Goal: Find specific page/section: Find specific page/section

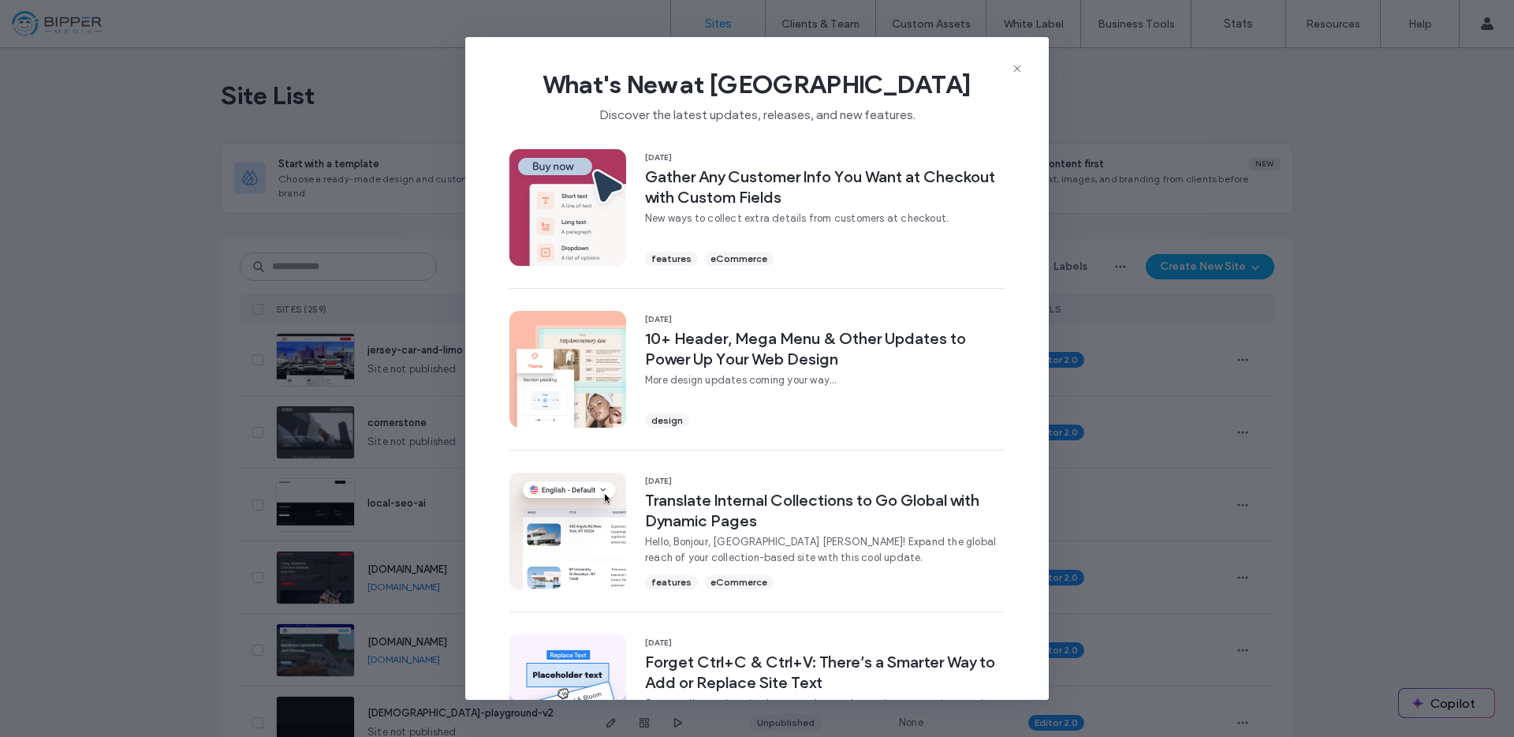
click at [1011, 62] on icon at bounding box center [1017, 68] width 13 height 13
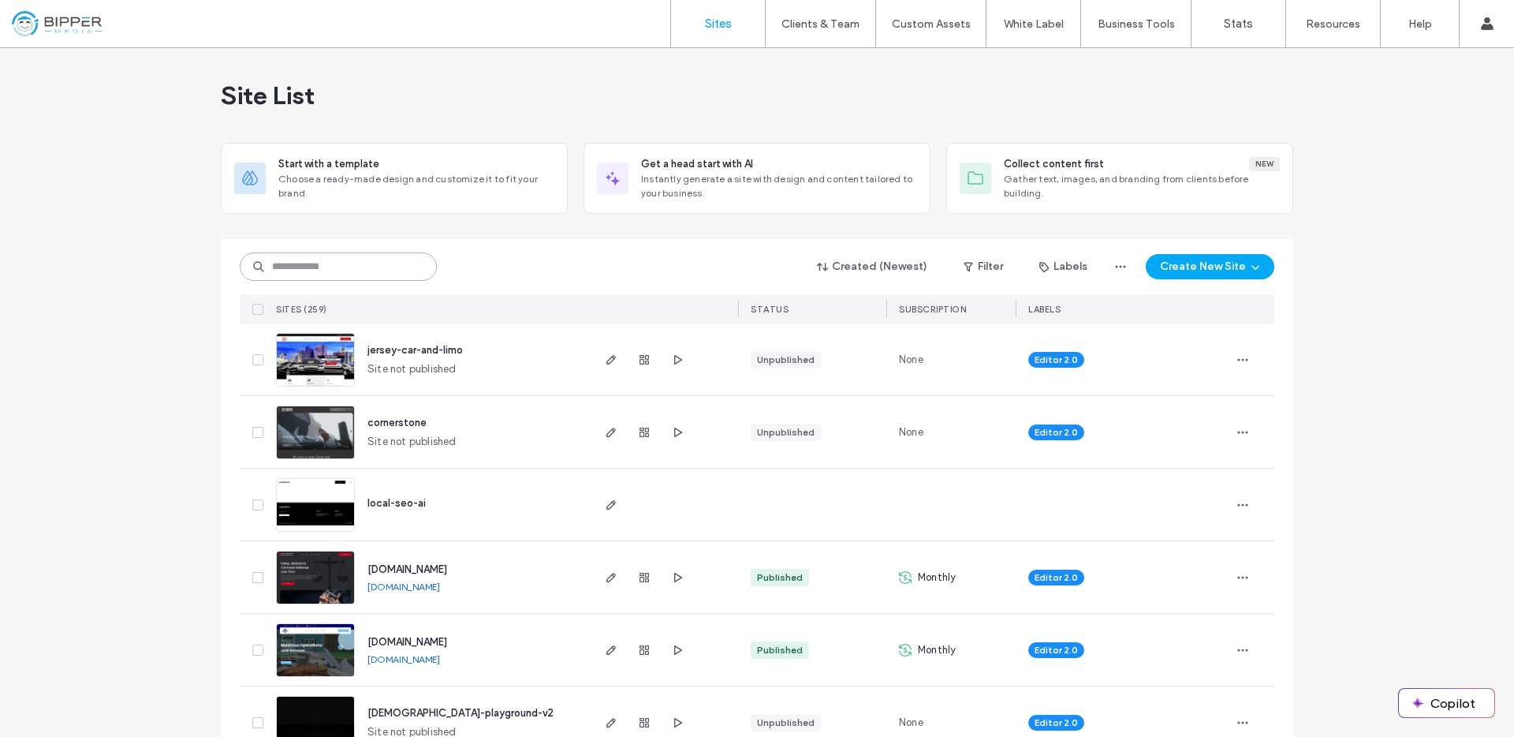
click at [335, 261] on input at bounding box center [338, 266] width 197 height 28
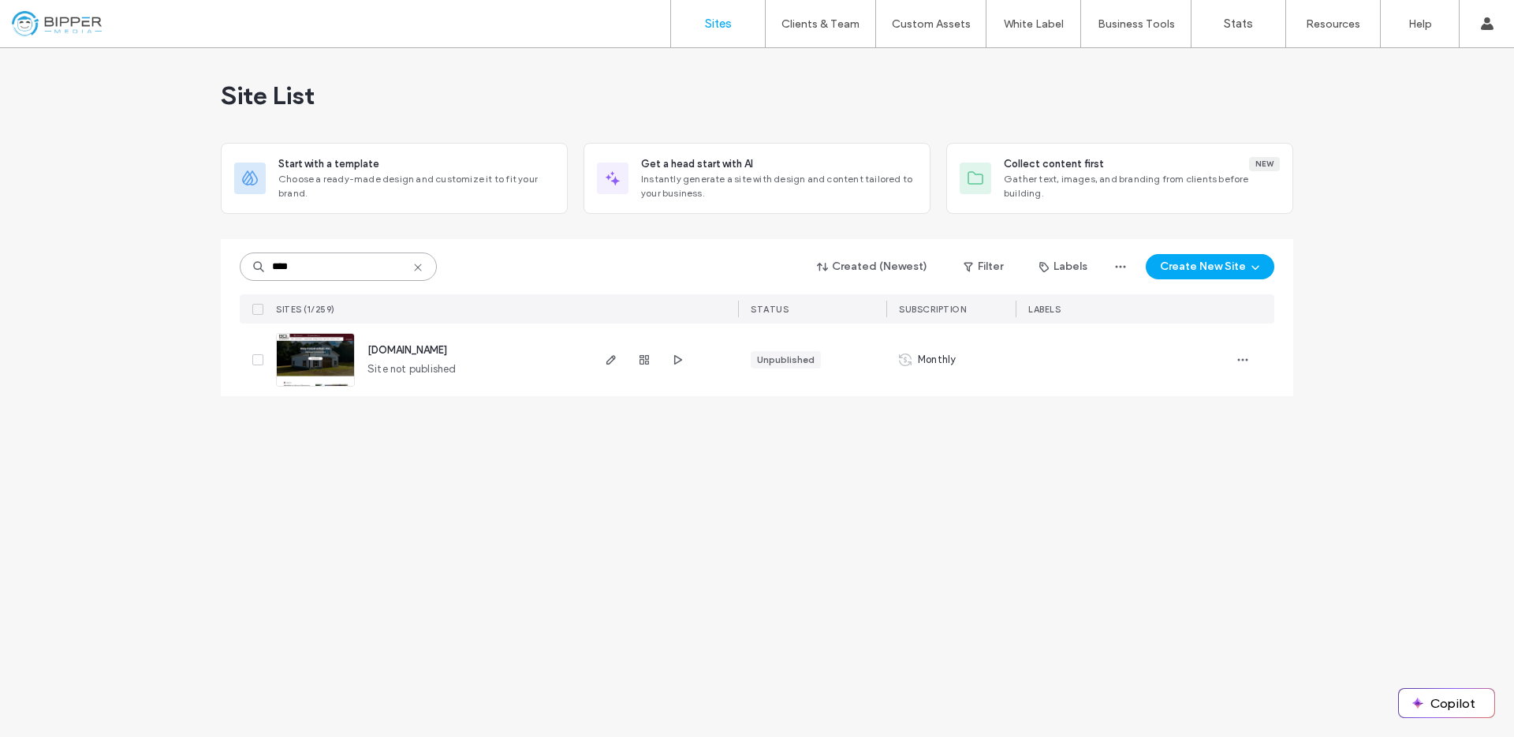
type input "****"
click at [444, 349] on span "[DOMAIN_NAME]" at bounding box center [408, 350] width 80 height 12
